Goal: Task Accomplishment & Management: Manage account settings

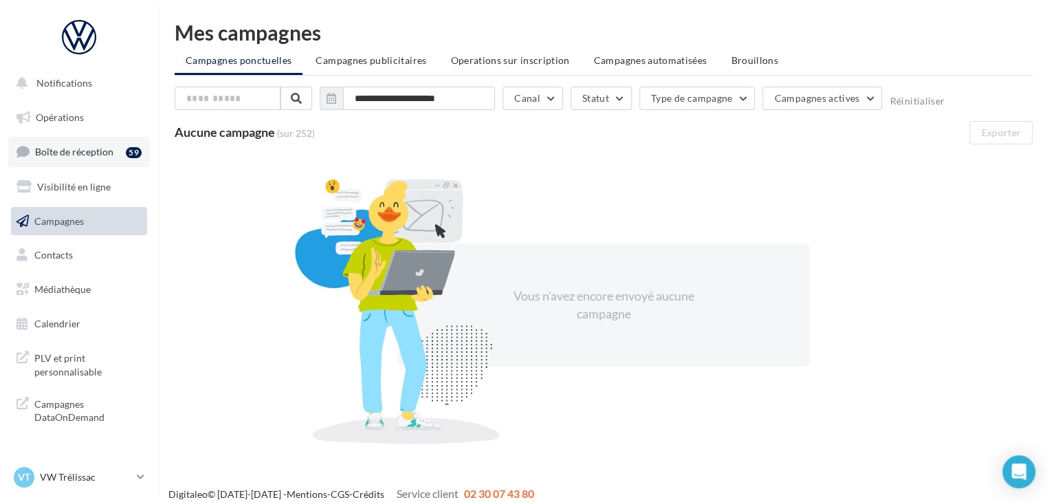
click at [116, 160] on link "Boîte de réception 59" at bounding box center [79, 152] width 142 height 30
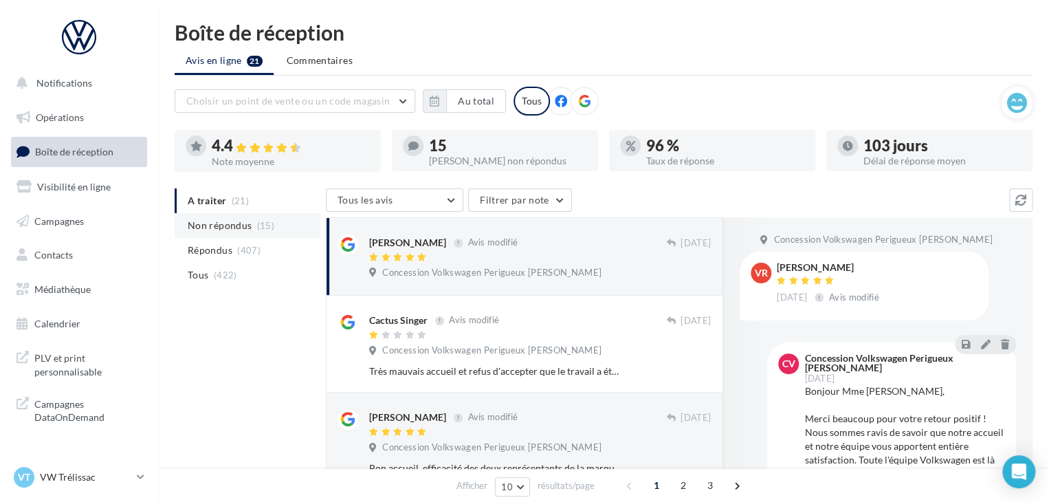
click at [257, 224] on span "(15)" at bounding box center [265, 225] width 17 height 11
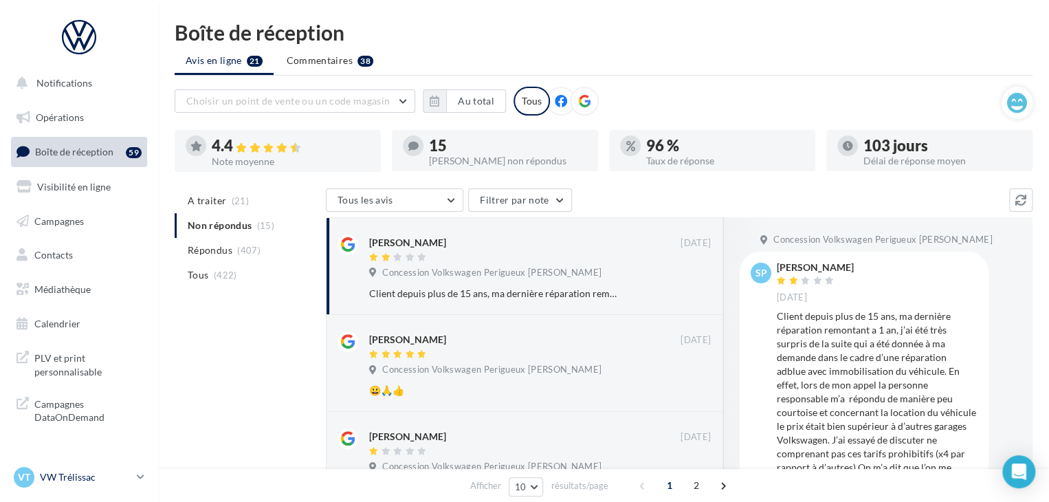
click at [119, 471] on p "VW Trélissac" at bounding box center [85, 477] width 91 height 14
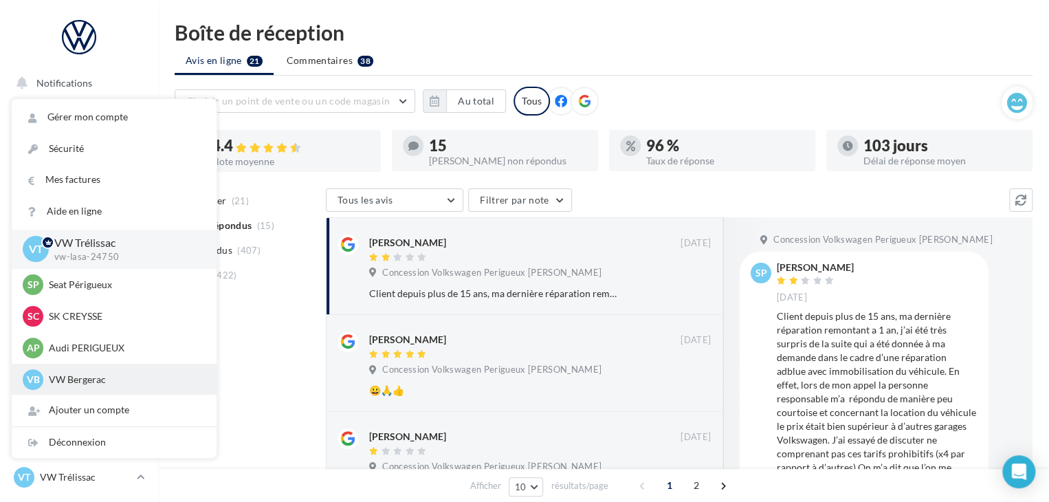
click at [129, 371] on div "VB VW Bergerac vw-lasa-24100" at bounding box center [114, 379] width 183 height 21
